Goal: Information Seeking & Learning: Learn about a topic

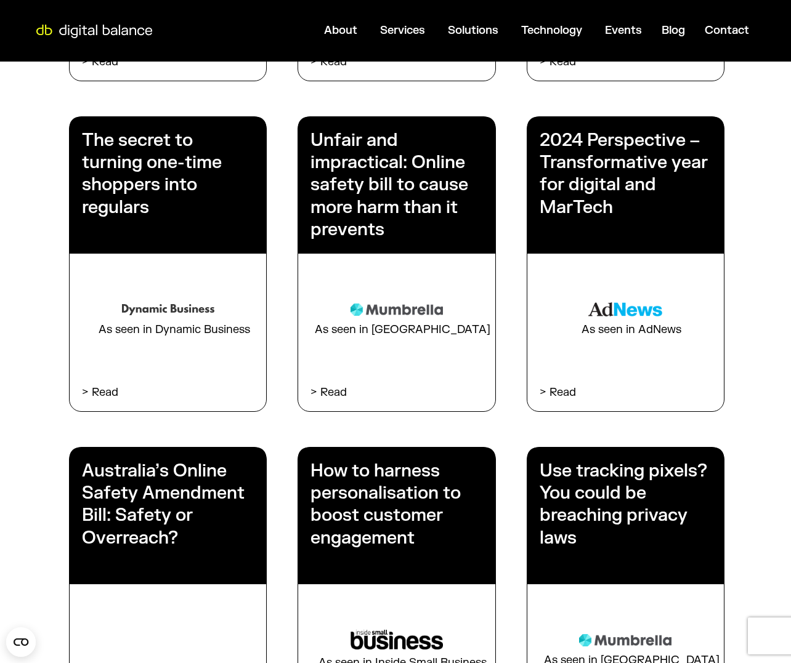
scroll to position [2680, 0]
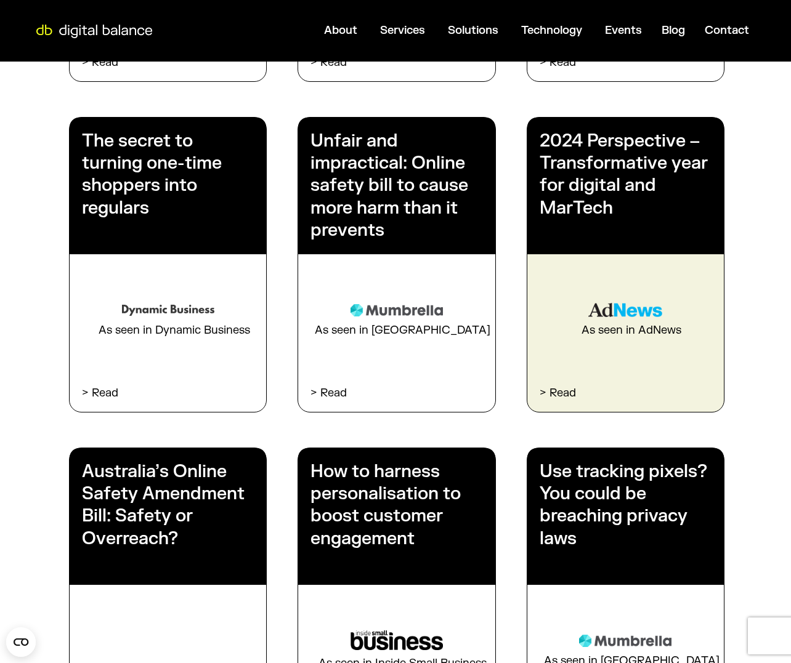
click at [614, 155] on h3 "2024 Perspective – Transformative year for digital and MarTech" at bounding box center [626, 175] width 172 height 90
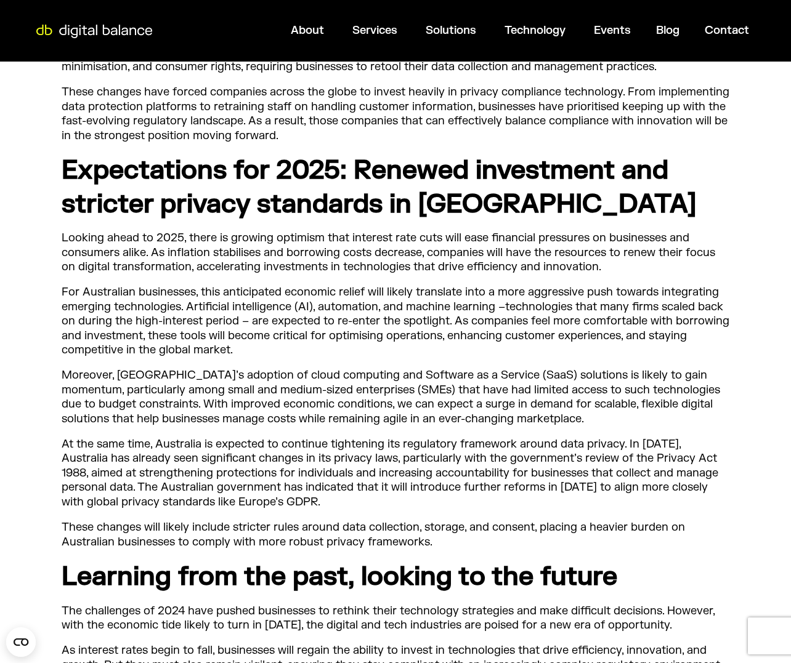
scroll to position [971, 0]
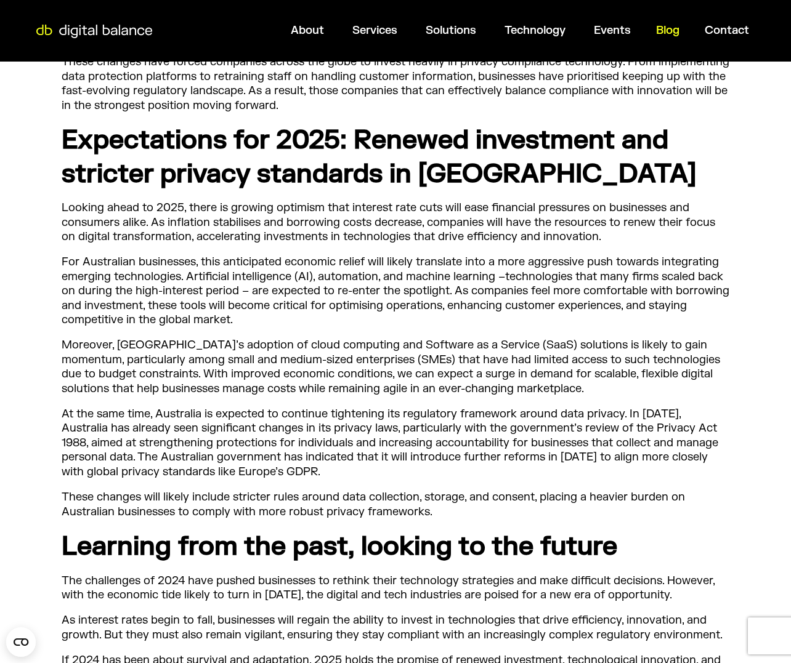
click at [674, 31] on span "Blog" at bounding box center [667, 30] width 23 height 14
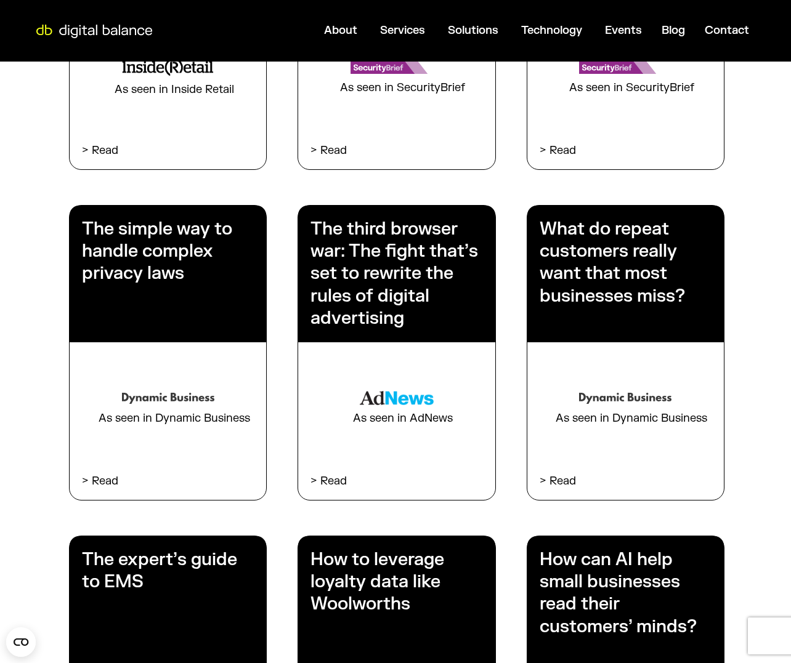
scroll to position [620, 0]
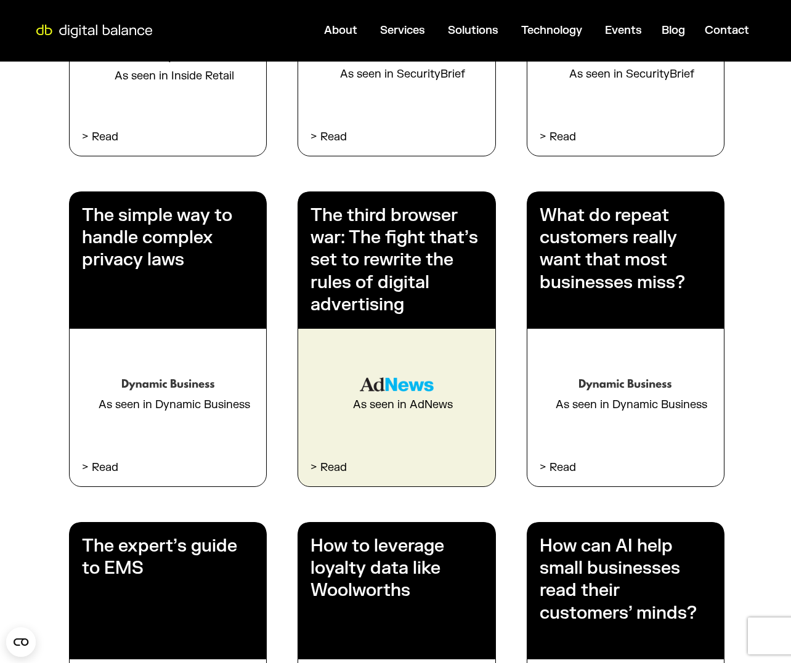
click at [345, 286] on h3 "The third browser war: The fight that’s set to rewrite the rules of digital adv…" at bounding box center [396, 261] width 172 height 112
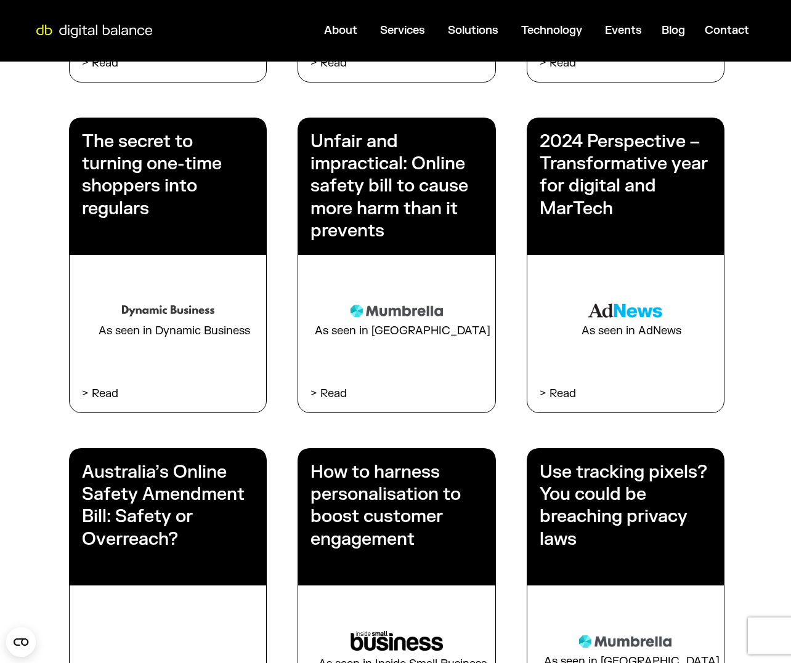
scroll to position [2680, 0]
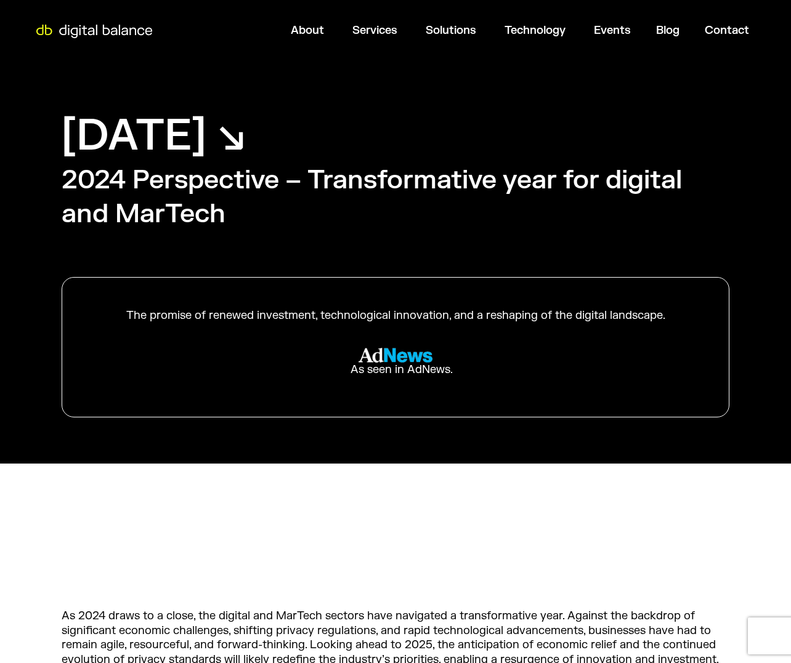
scroll to position [398, 0]
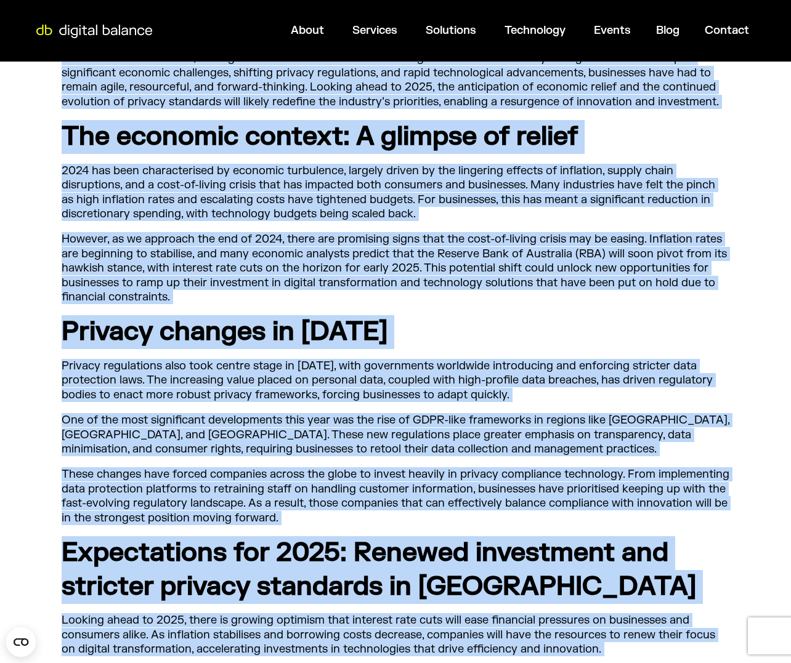
drag, startPoint x: 62, startPoint y: 217, endPoint x: 429, endPoint y: 698, distance: 604.7
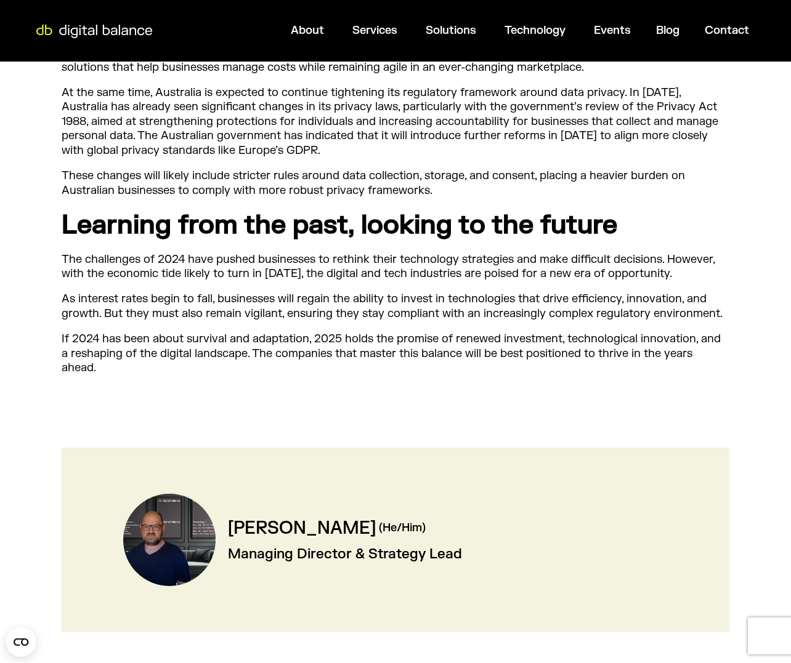
scroll to position [1154, 0]
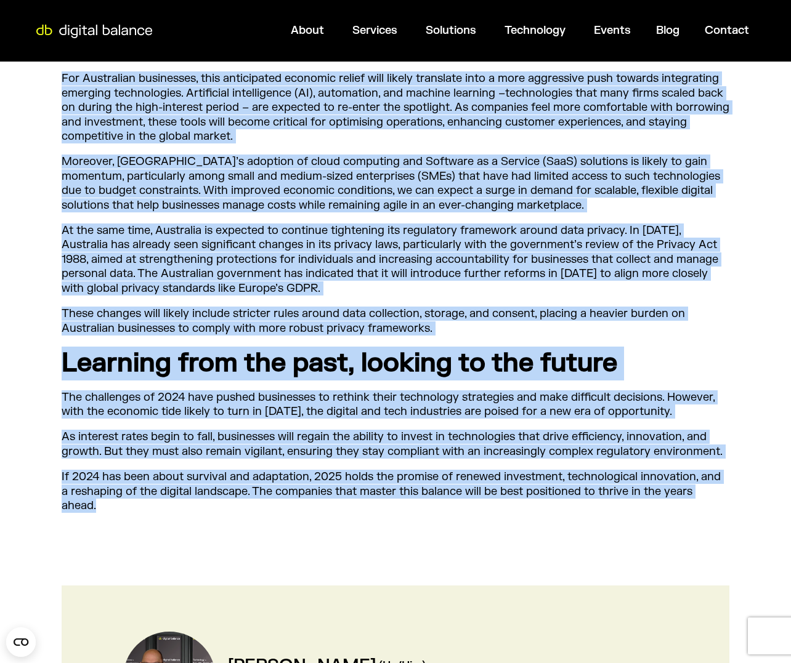
click at [722, 489] on p "If 2024 has been about survival and adaptation, 2025 holds the promise of renew…" at bounding box center [396, 491] width 668 height 43
copy div "As 2024 draws to a close, the digital and MarTech sectors have navigated a tran…"
